Goal: Navigation & Orientation: Understand site structure

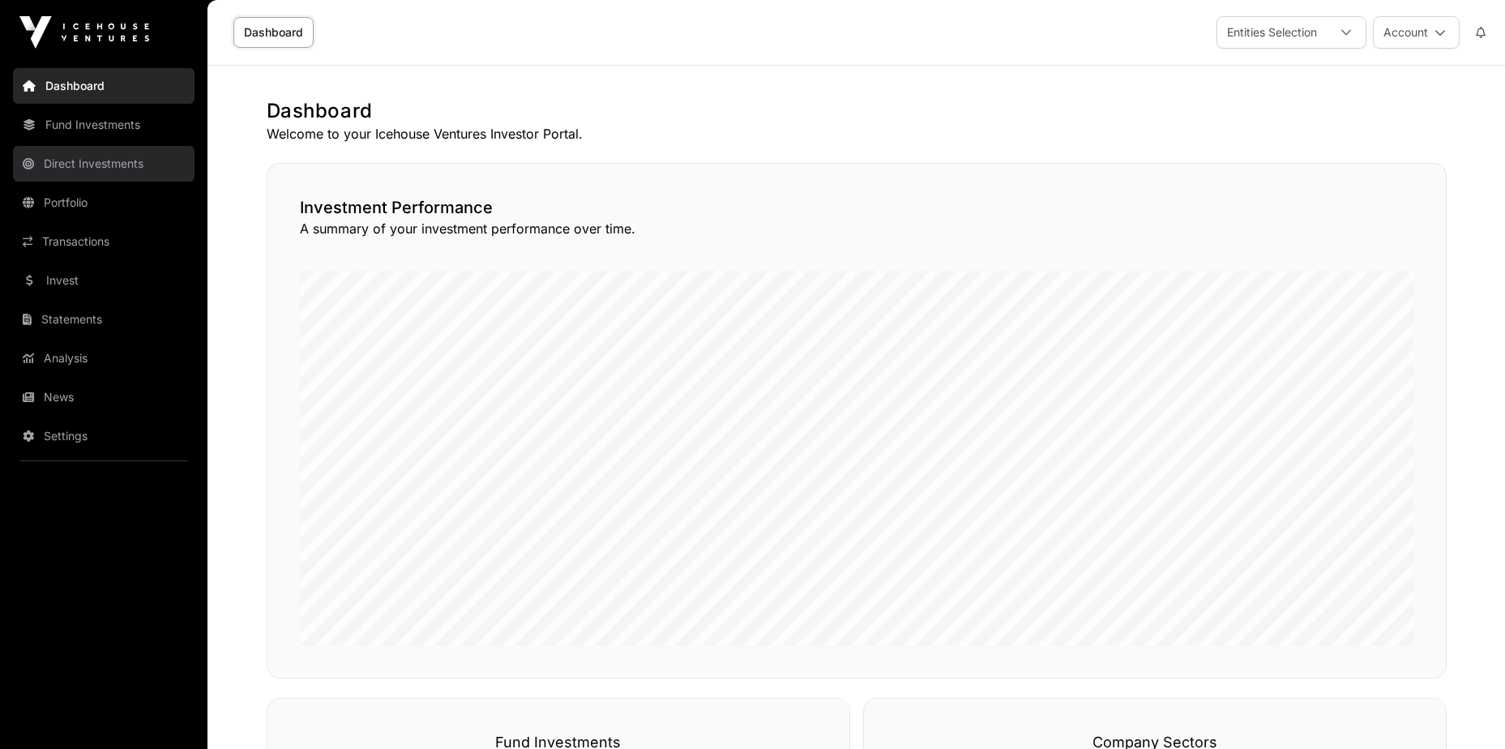
click at [79, 163] on link "Direct Investments" at bounding box center [104, 164] width 182 height 36
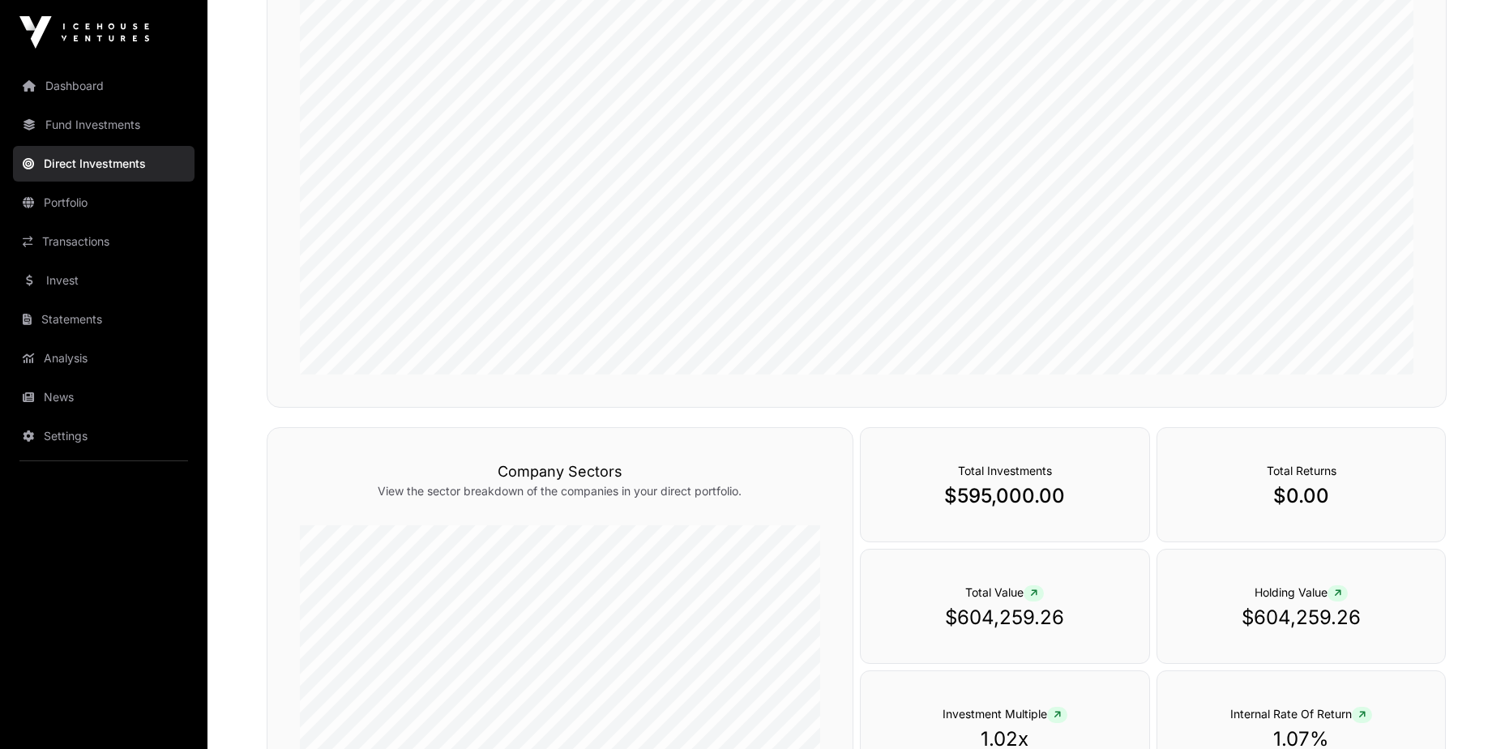
scroll to position [203, 0]
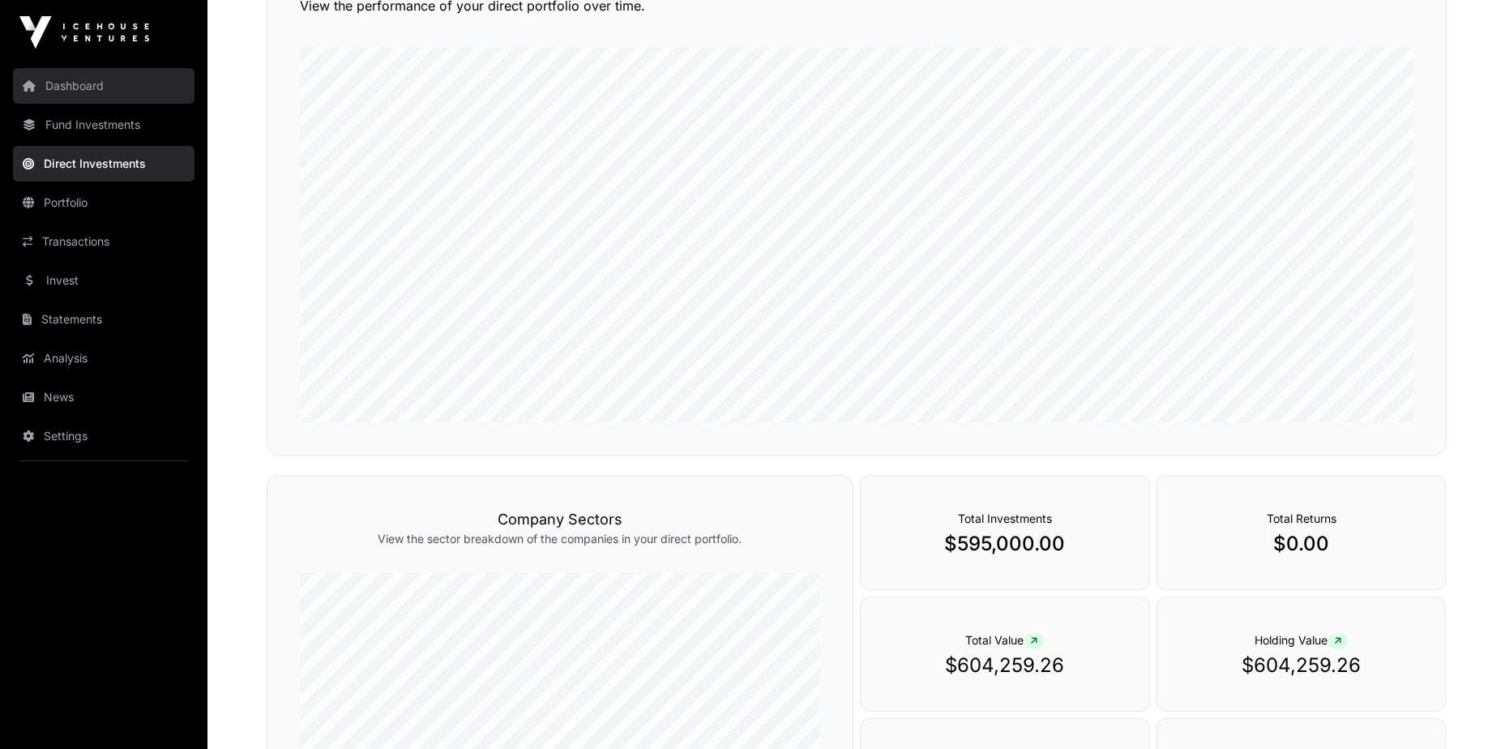
click at [45, 82] on link "Dashboard" at bounding box center [104, 86] width 182 height 36
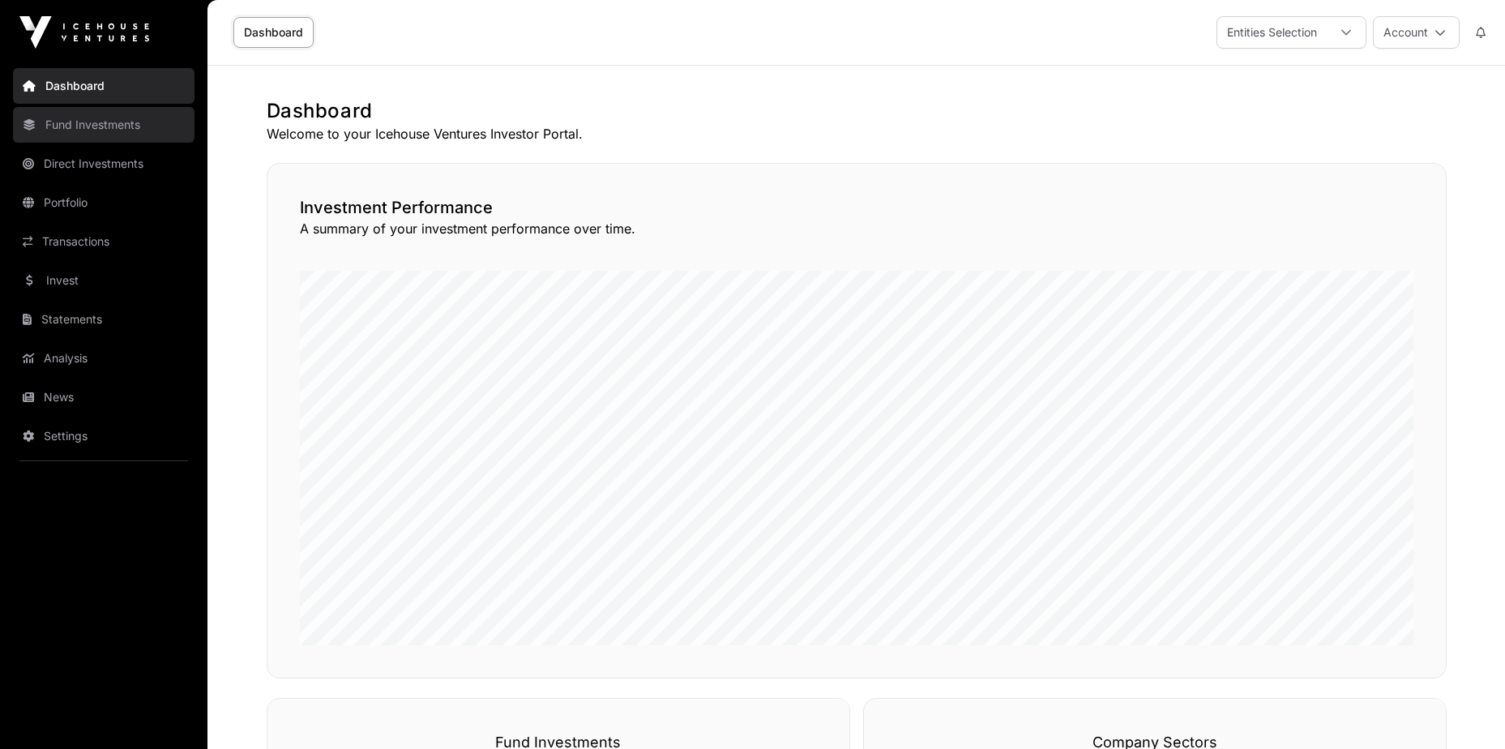
click at [57, 114] on link "Fund Investments" at bounding box center [104, 125] width 182 height 36
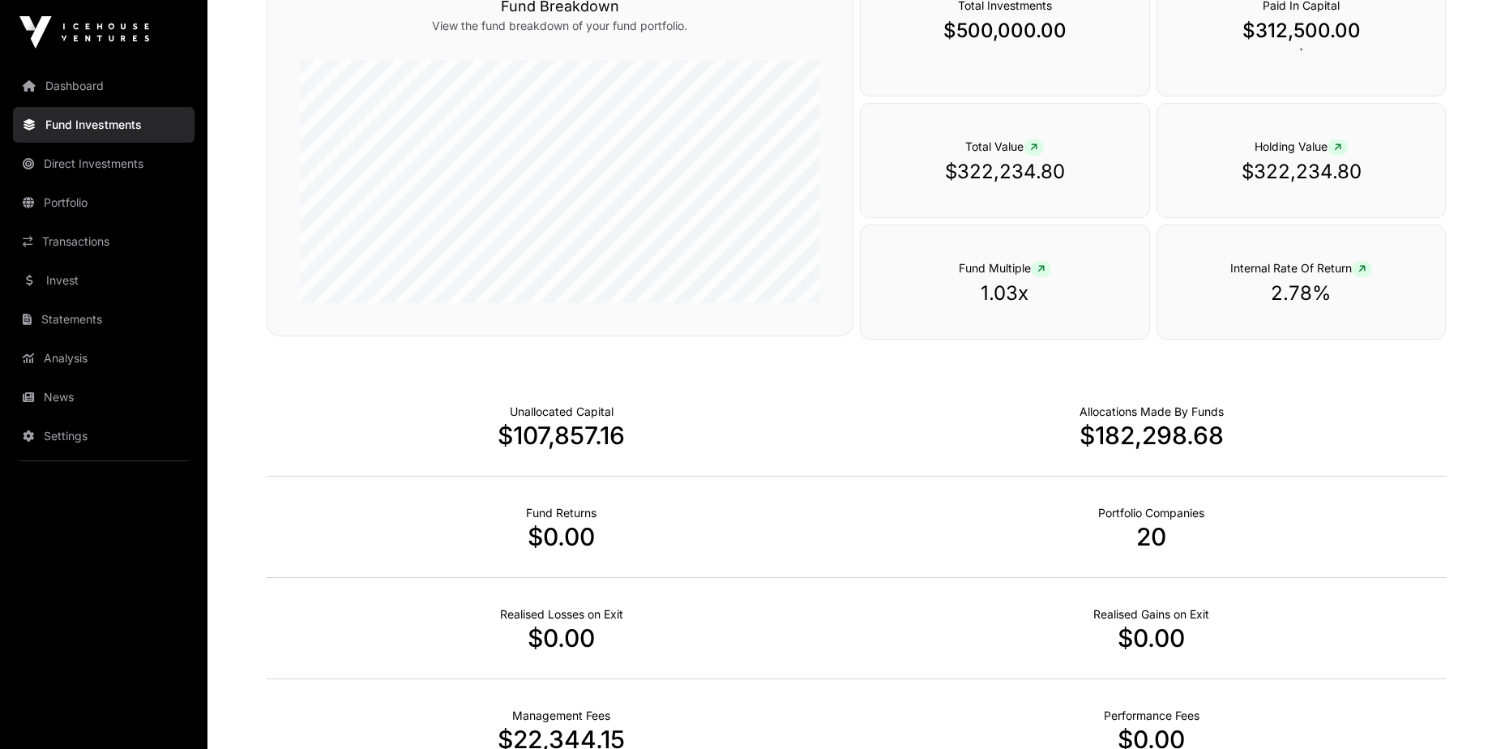
scroll to position [944, 0]
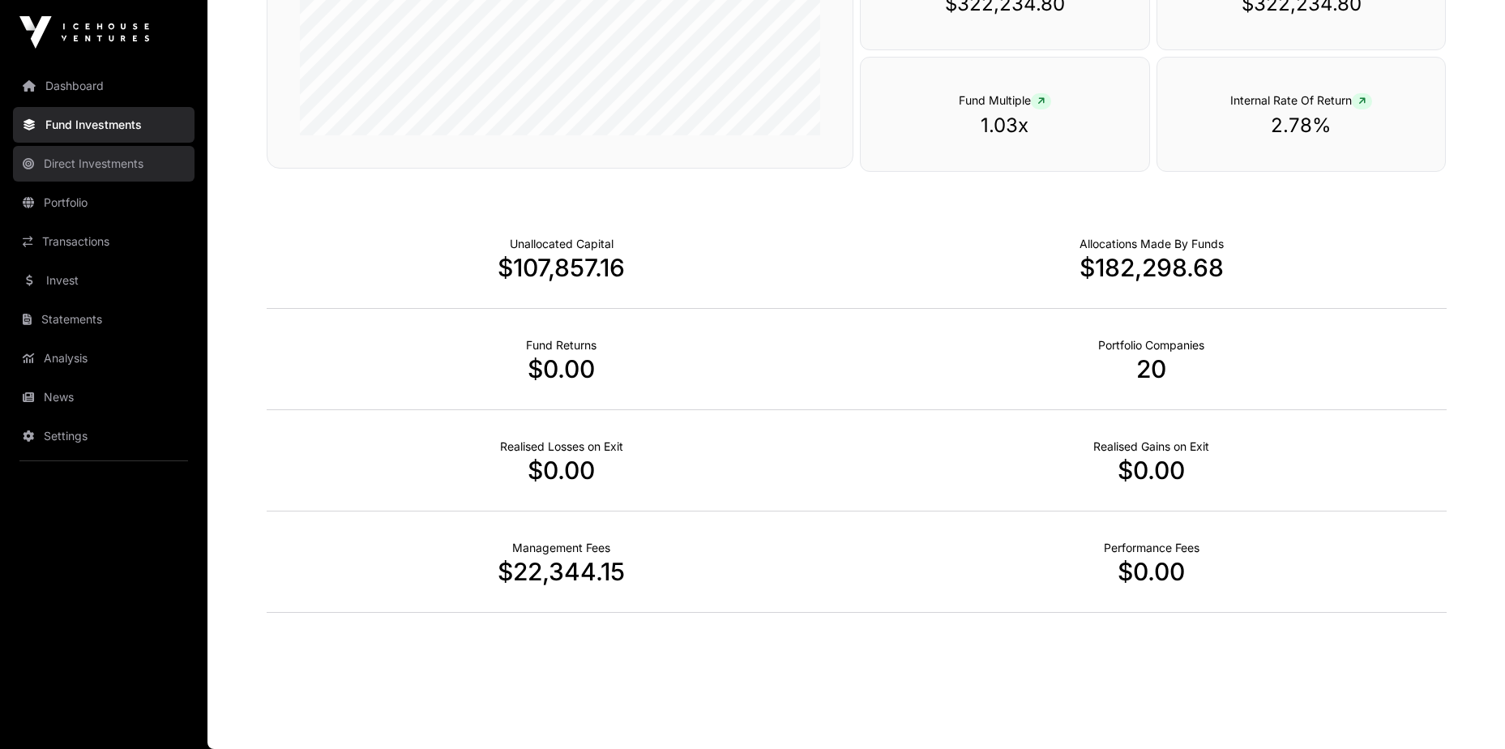
click at [74, 161] on link "Direct Investments" at bounding box center [104, 164] width 182 height 36
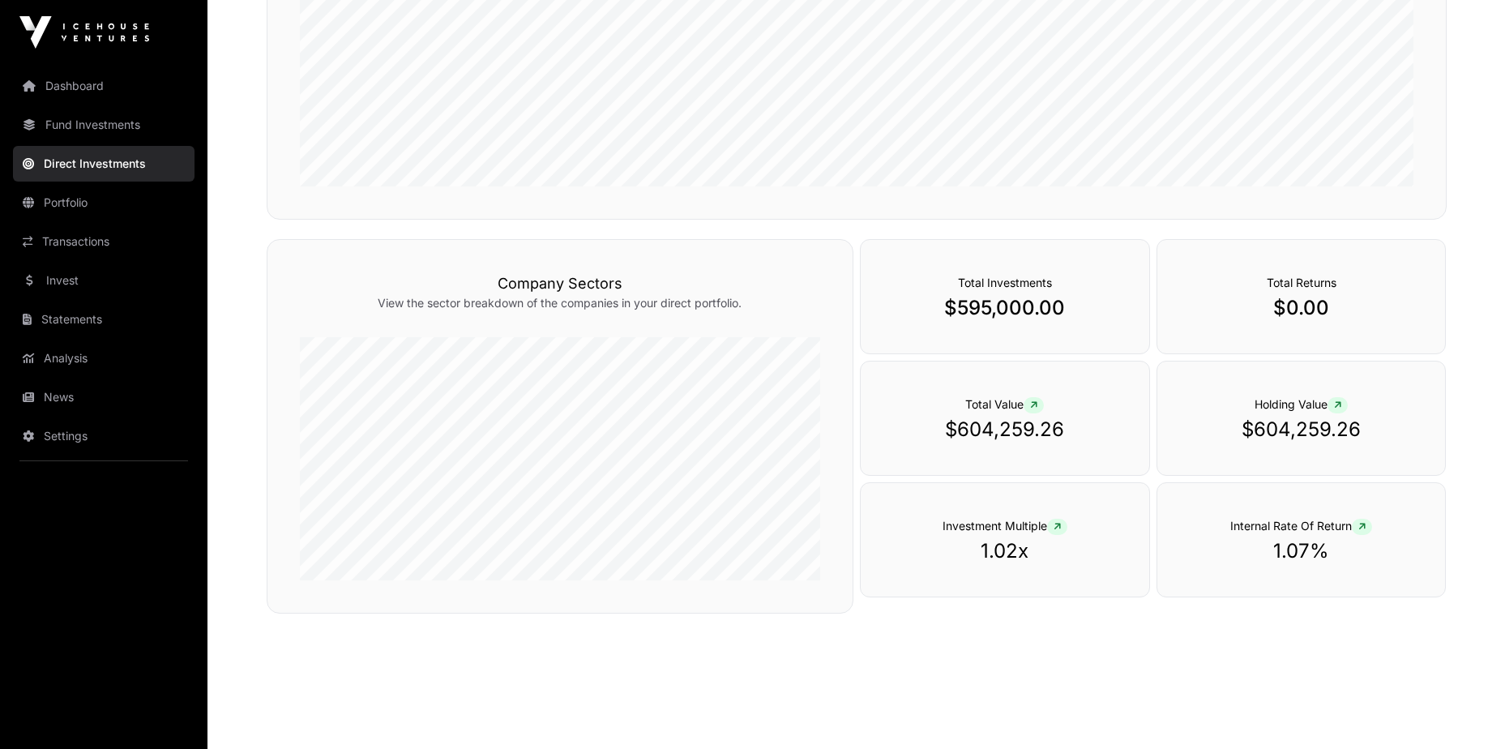
scroll to position [447, 0]
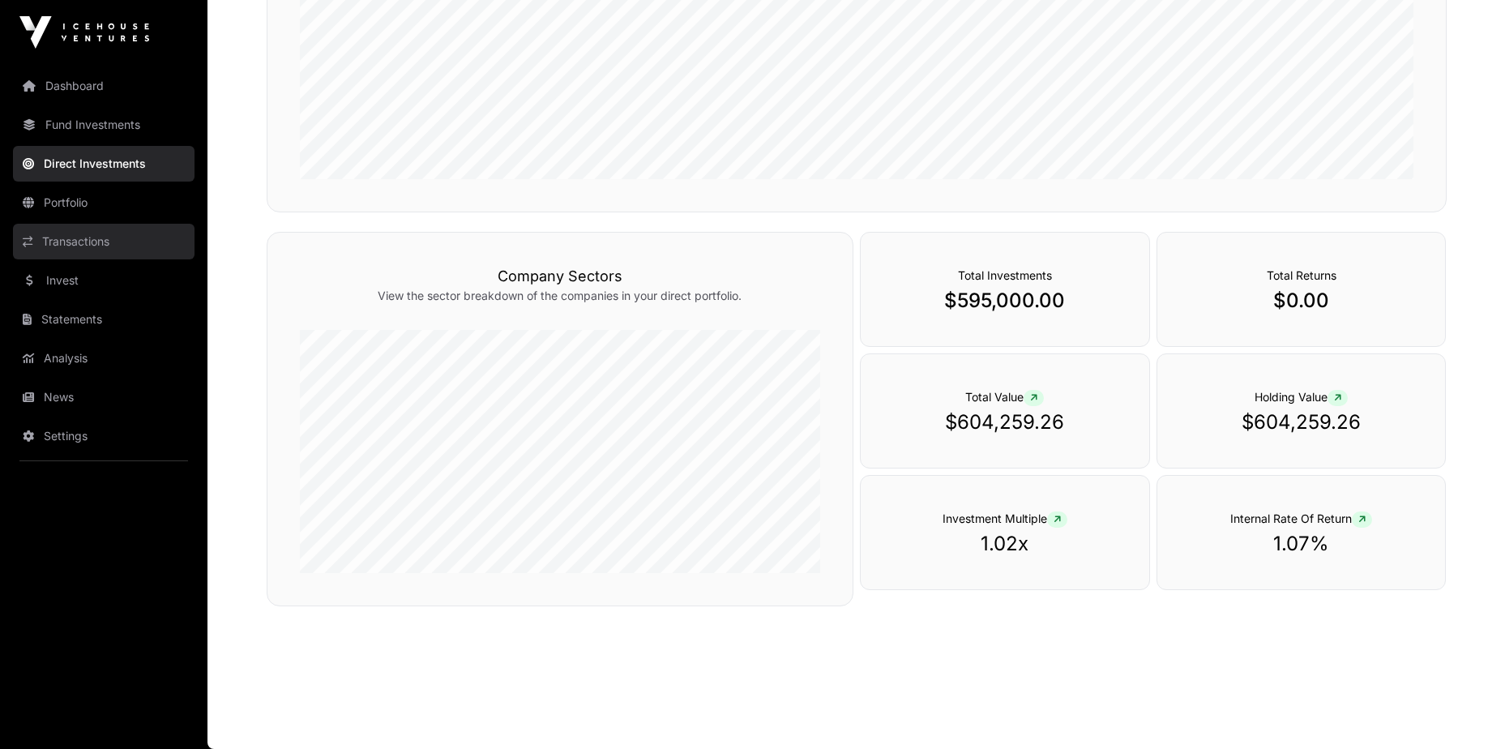
click at [90, 238] on link "Transactions" at bounding box center [104, 242] width 182 height 36
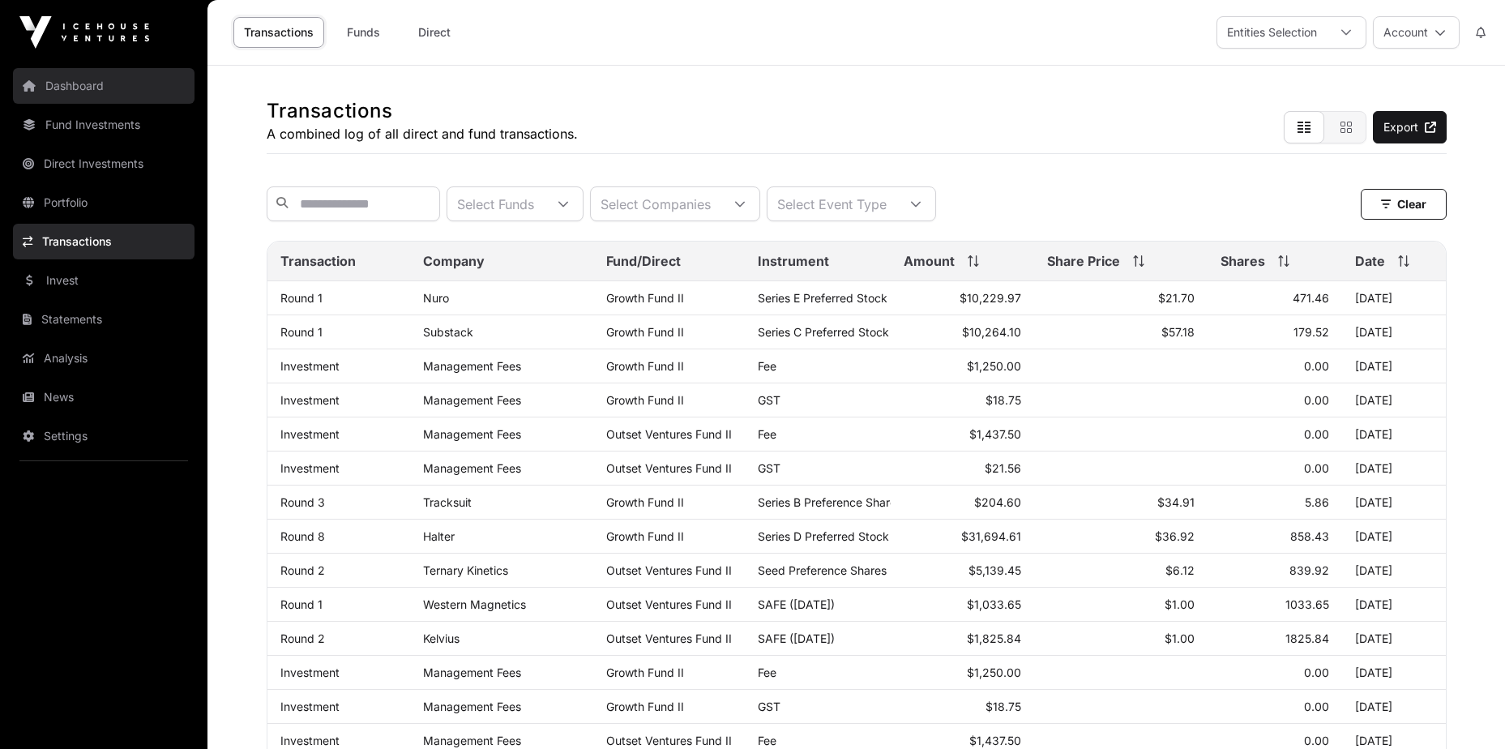
click at [96, 83] on link "Dashboard" at bounding box center [104, 86] width 182 height 36
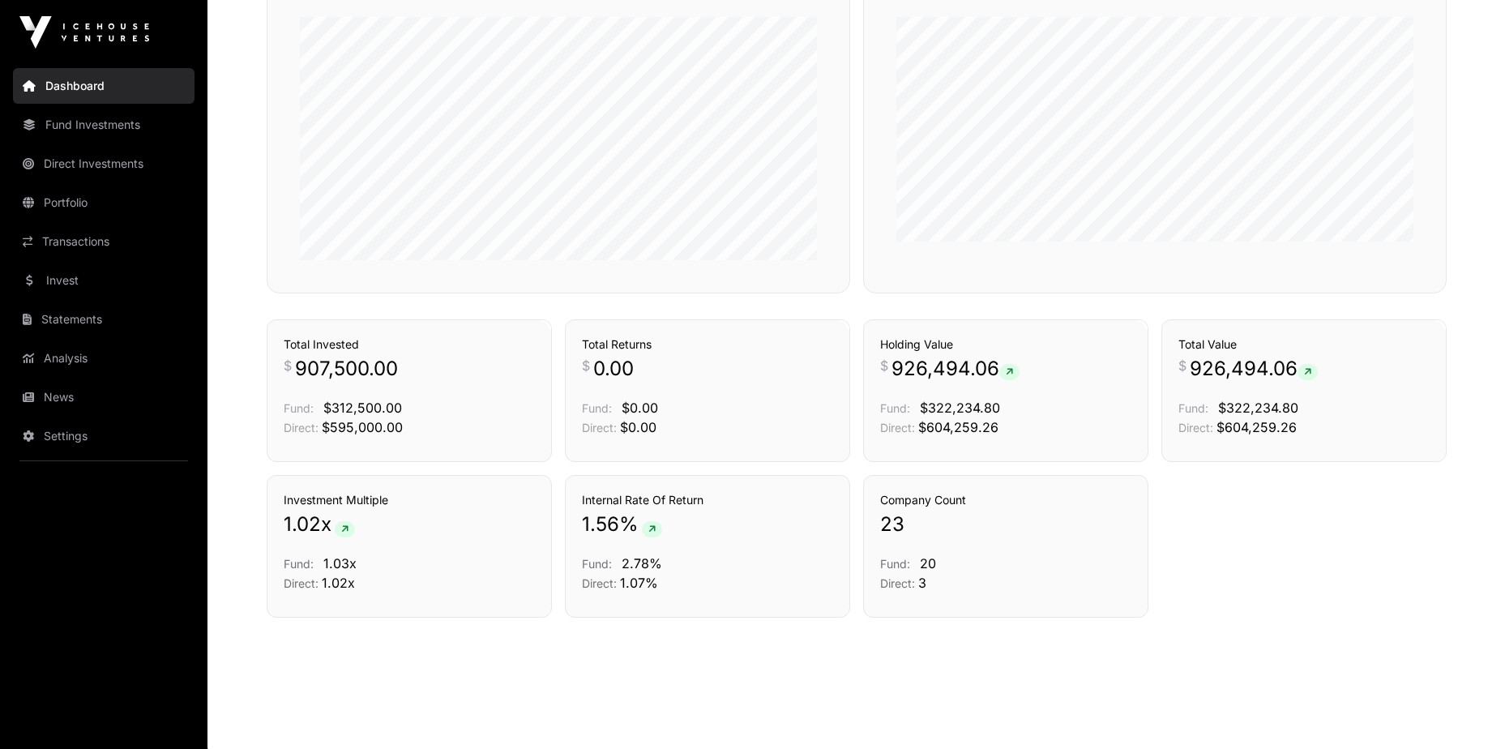
scroll to position [784, 0]
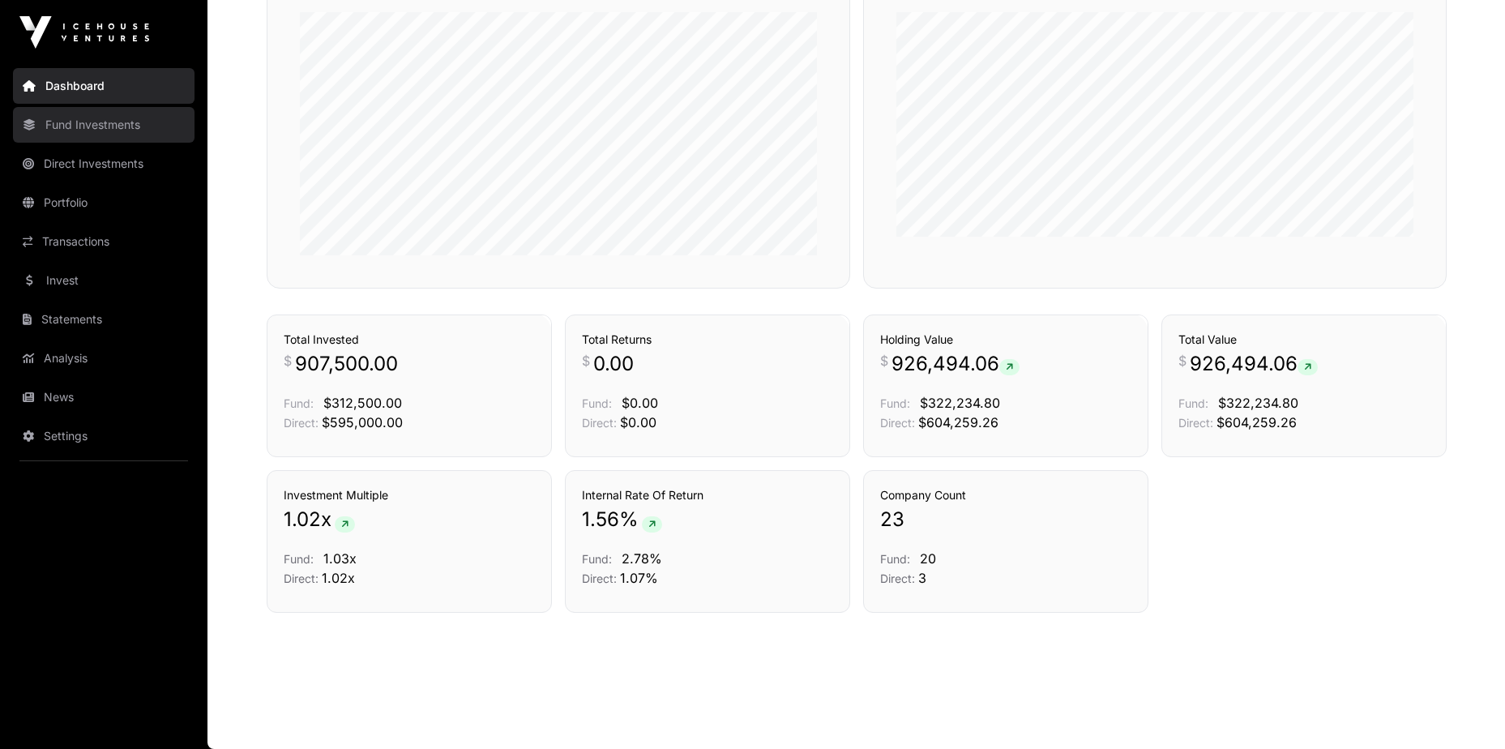
click at [77, 134] on link "Fund Investments" at bounding box center [104, 125] width 182 height 36
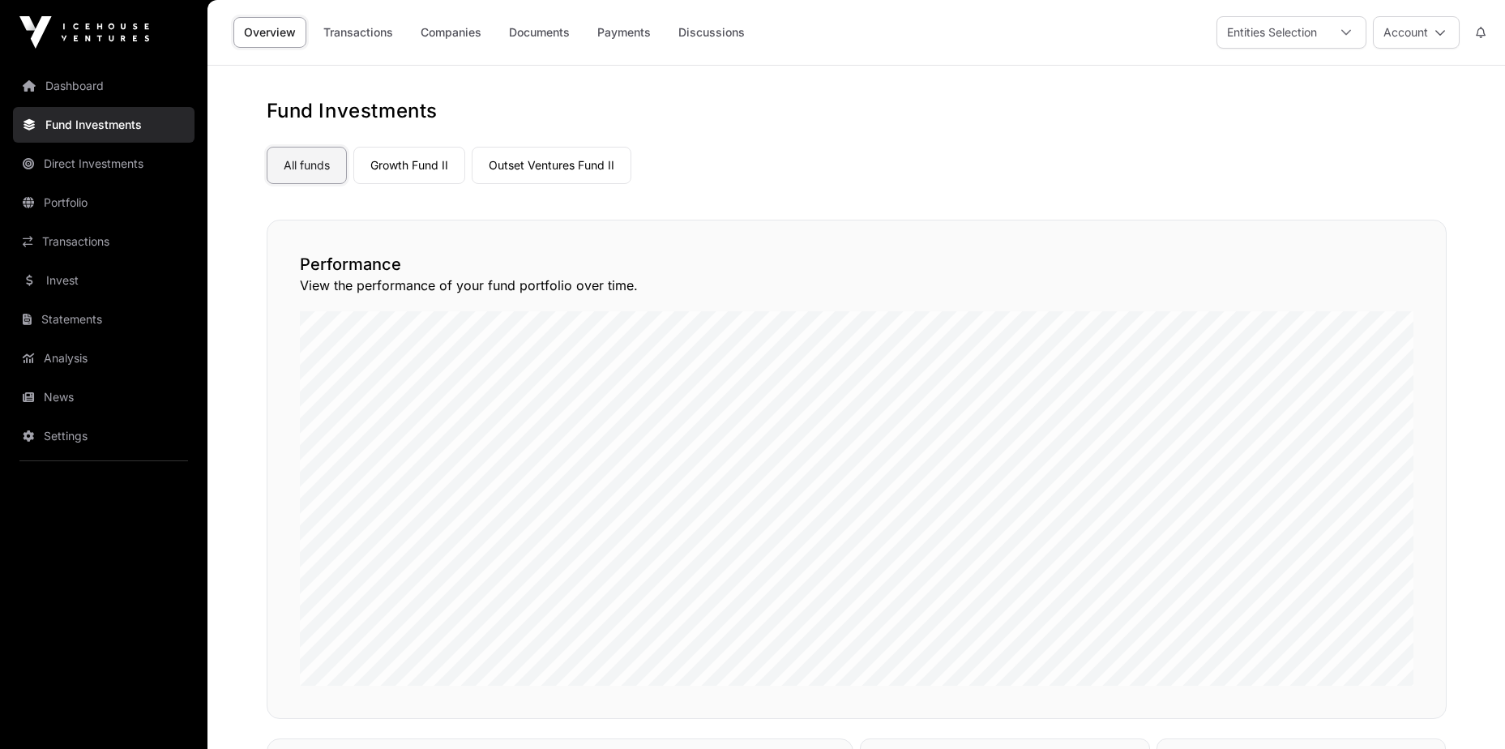
click at [328, 172] on link "All funds" at bounding box center [307, 165] width 80 height 37
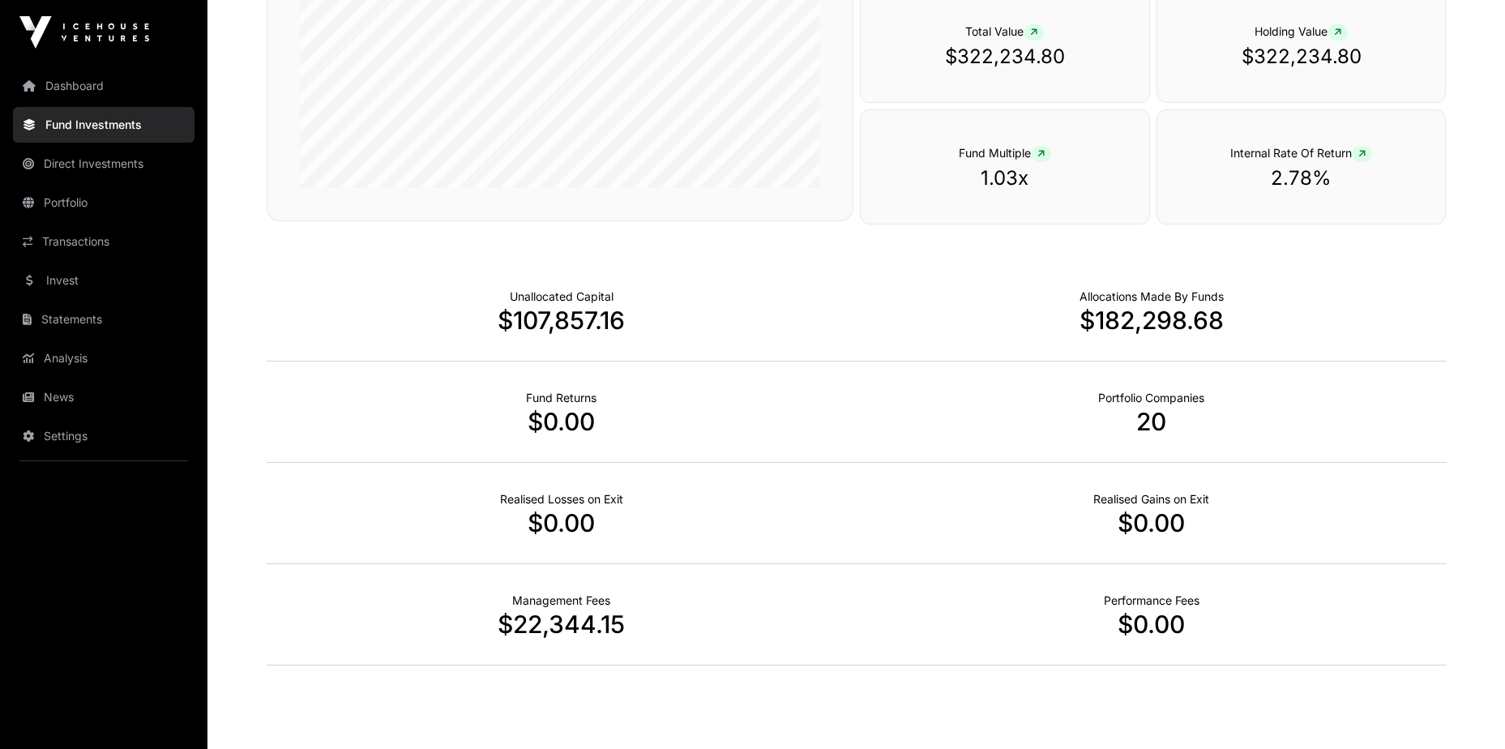
scroll to position [944, 0]
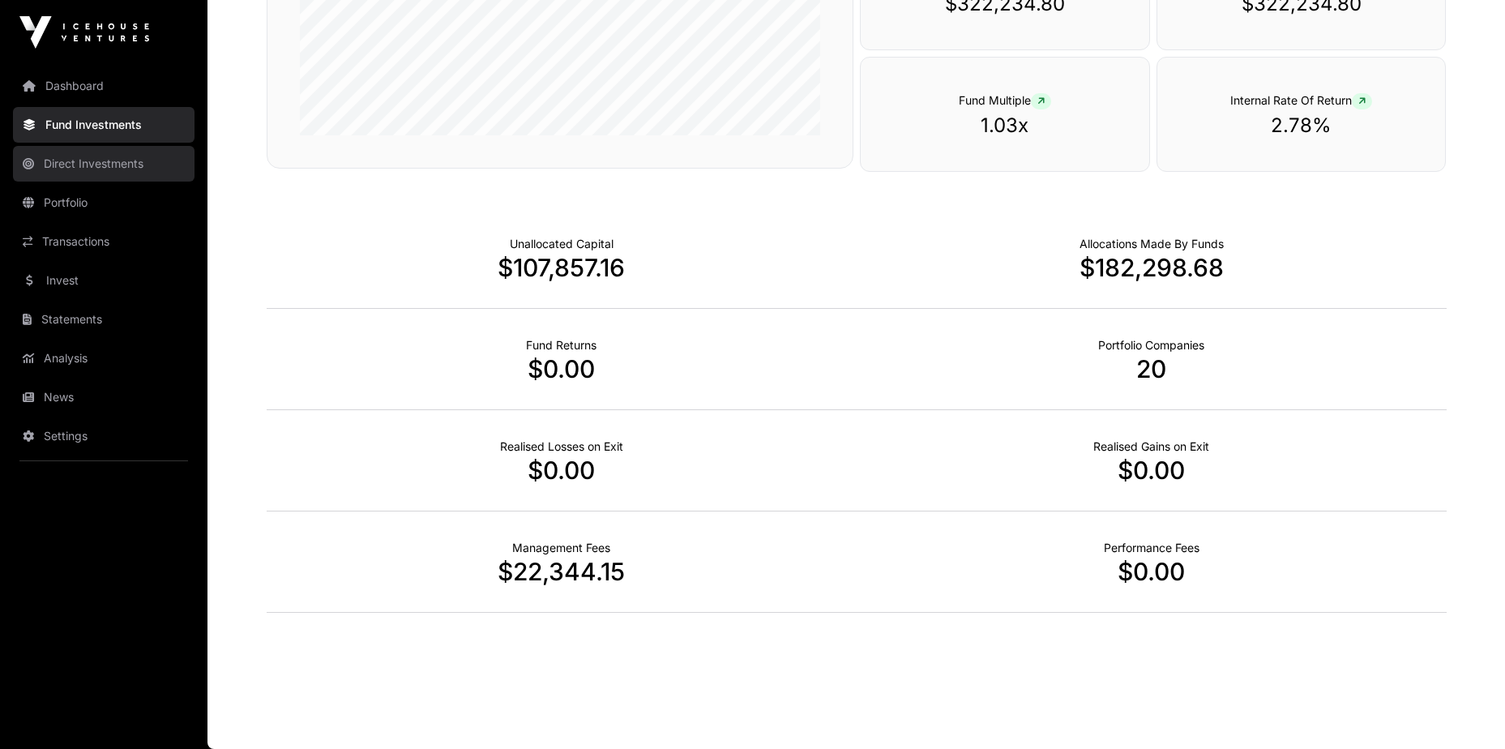
click at [108, 167] on link "Direct Investments" at bounding box center [104, 164] width 182 height 36
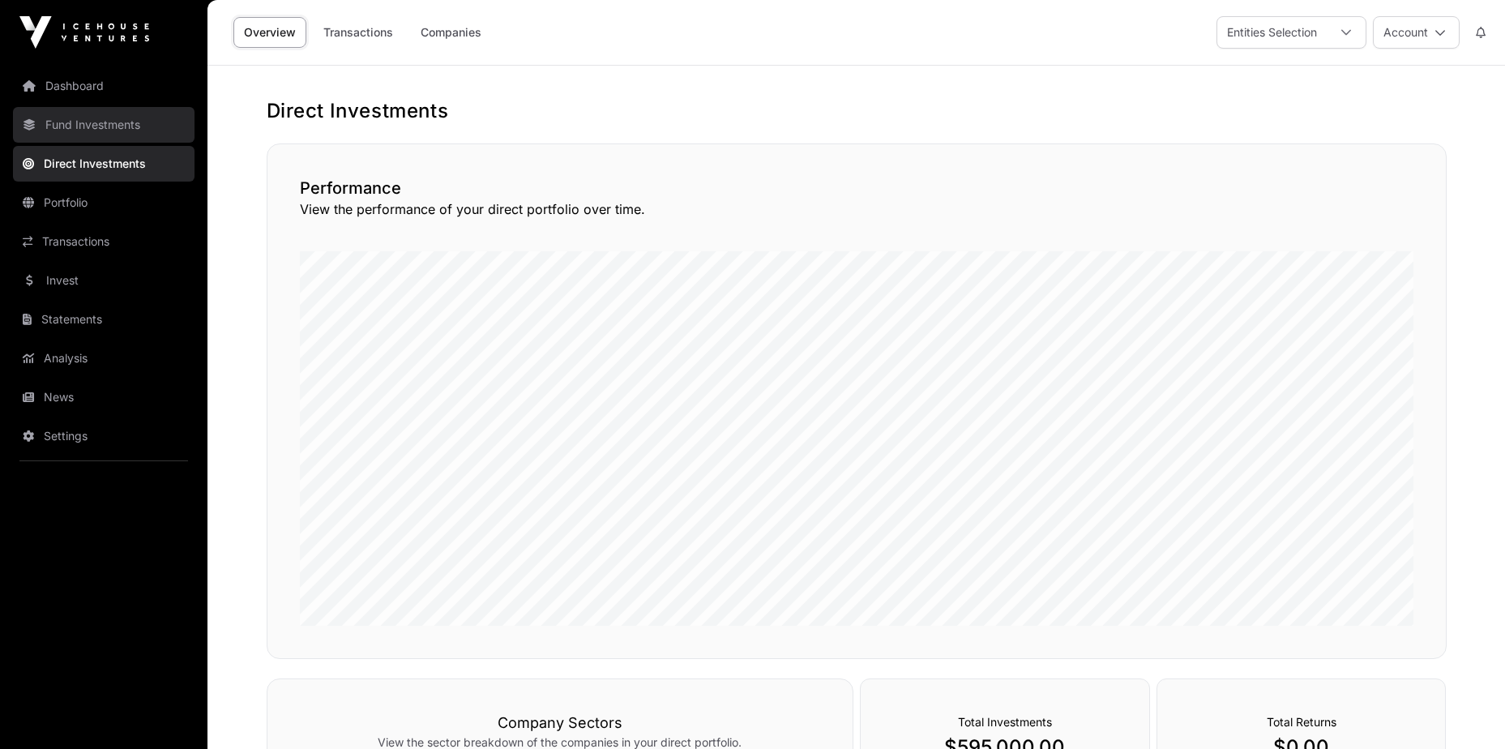
click at [101, 123] on link "Fund Investments" at bounding box center [104, 125] width 182 height 36
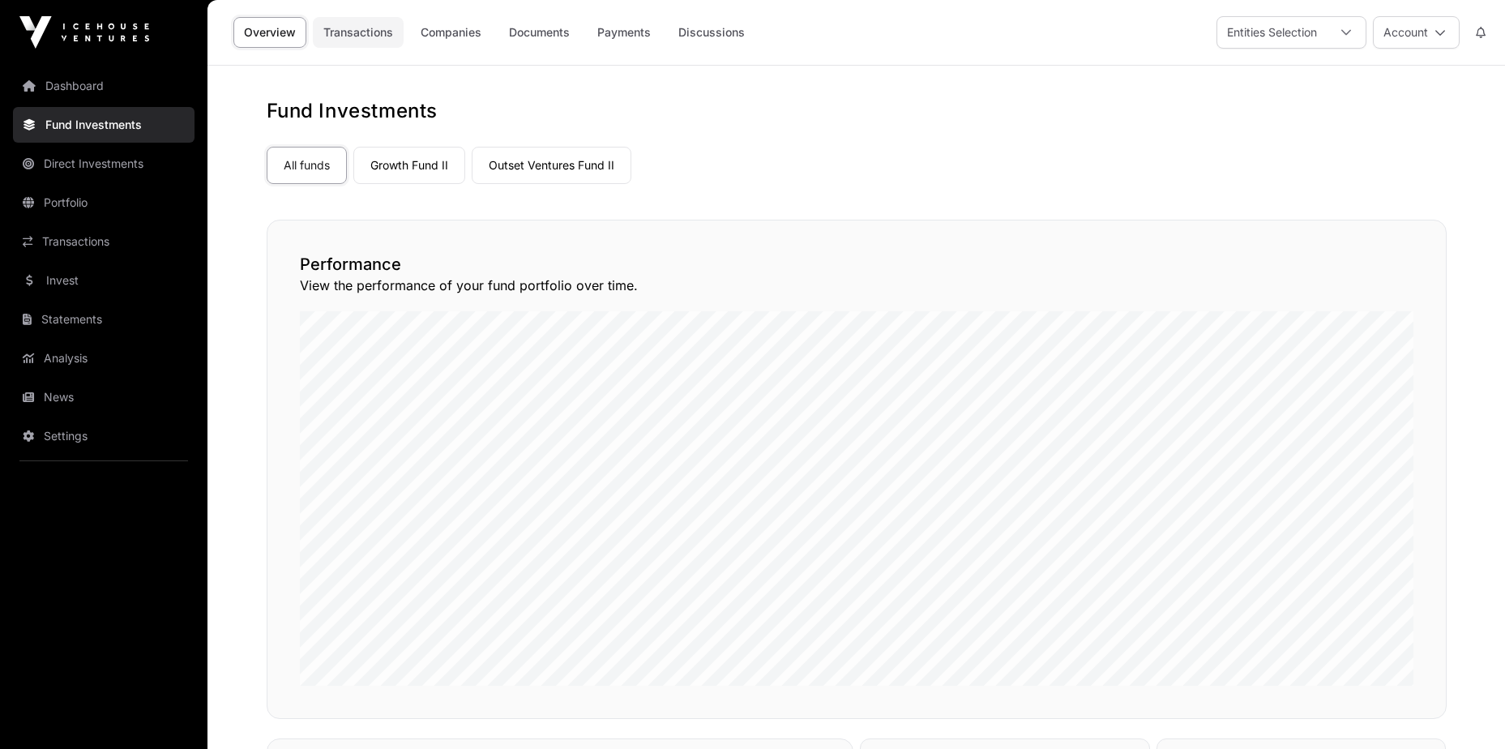
click at [361, 35] on link "Transactions" at bounding box center [358, 32] width 91 height 31
click at [448, 24] on link "Companies" at bounding box center [451, 32] width 82 height 31
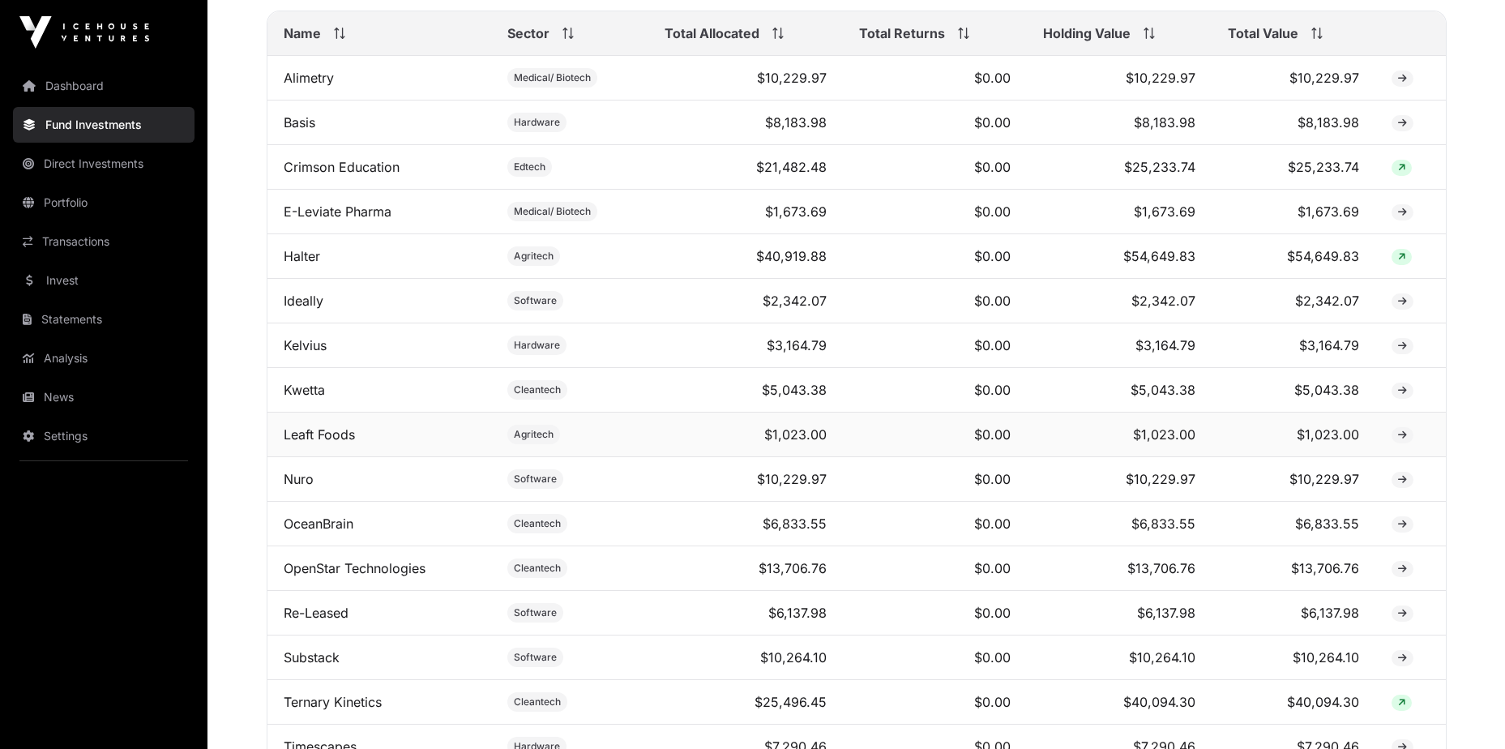
scroll to position [648, 0]
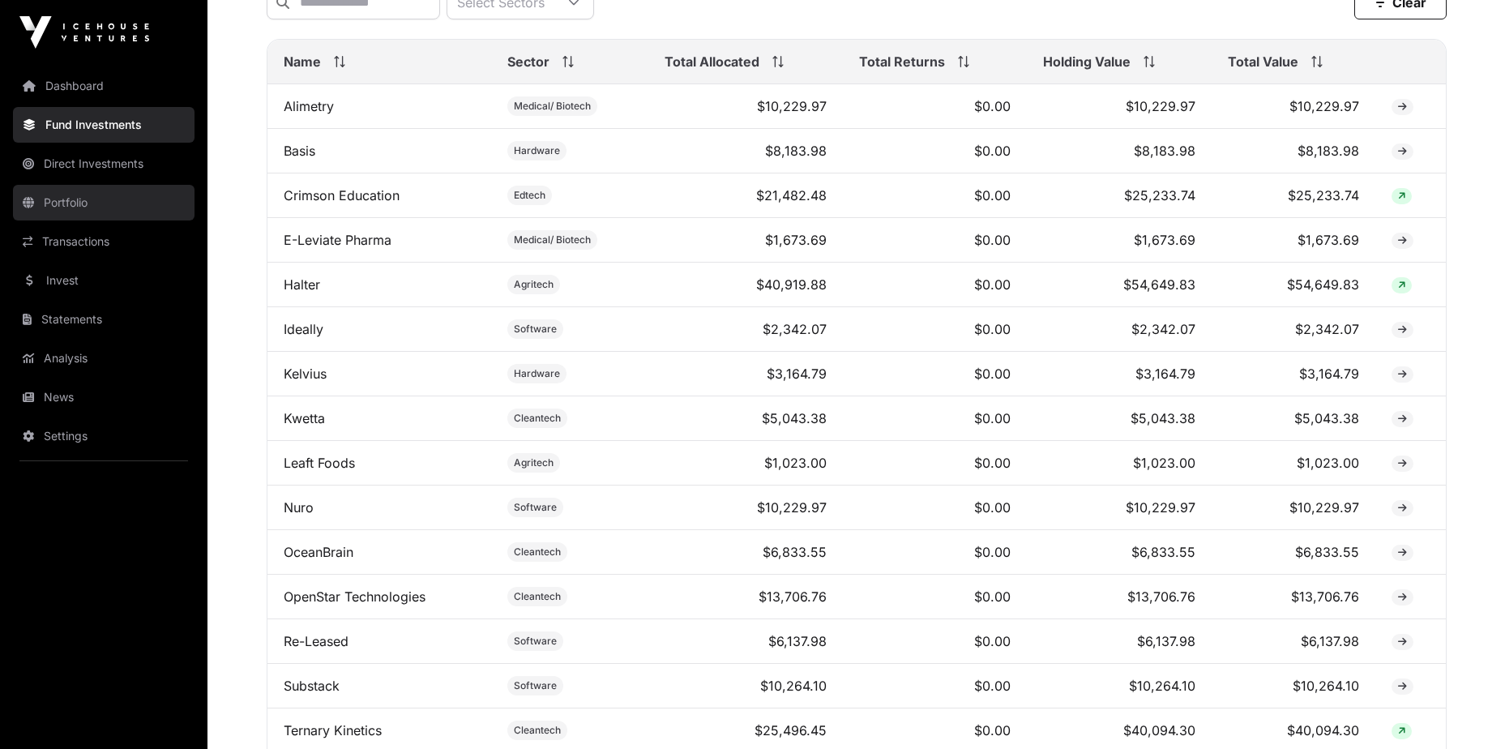
click at [90, 199] on link "Portfolio" at bounding box center [104, 203] width 182 height 36
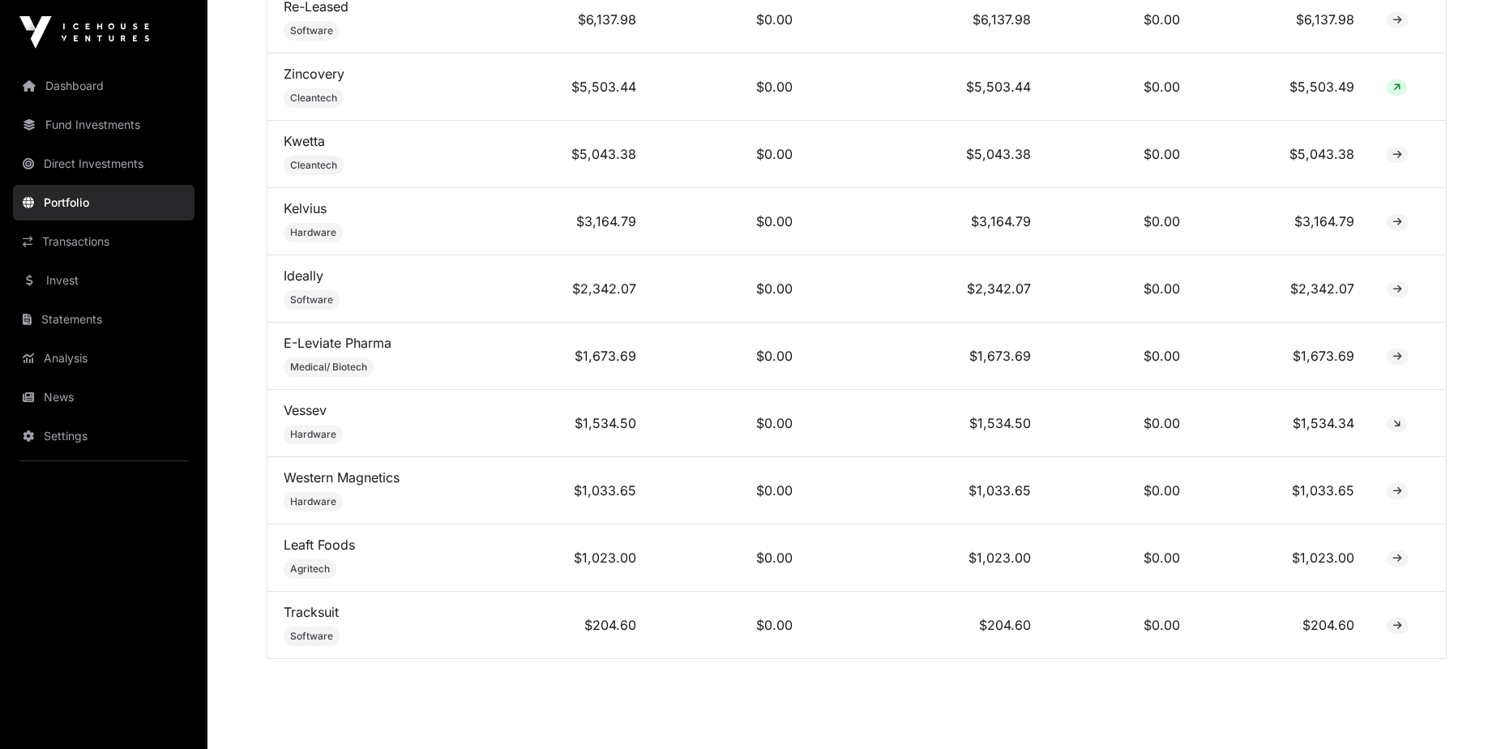
scroll to position [1702, 0]
